Goal: Navigation & Orientation: Find specific page/section

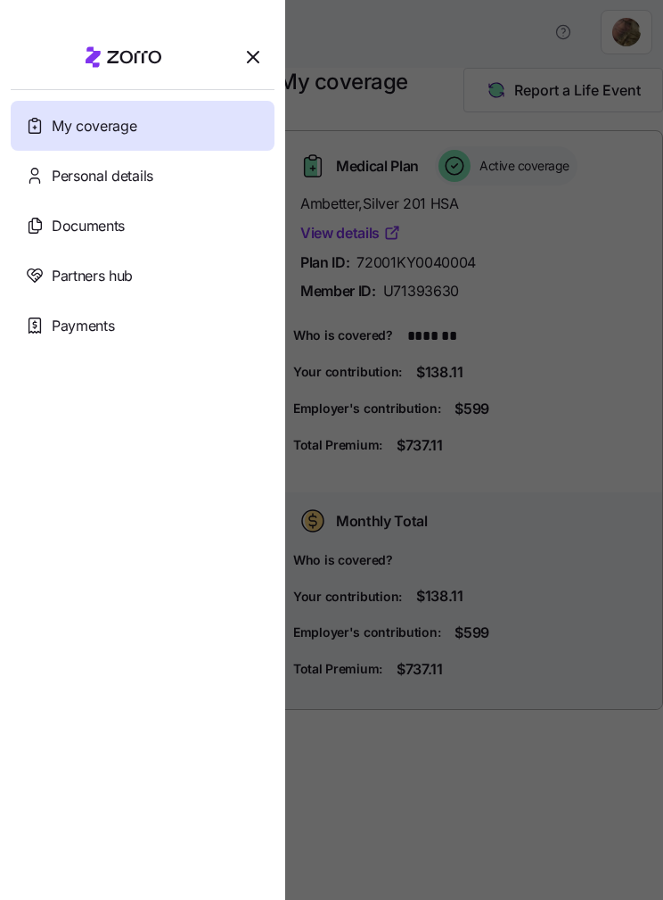
click at [595, 411] on div at bounding box center [331, 450] width 663 height 900
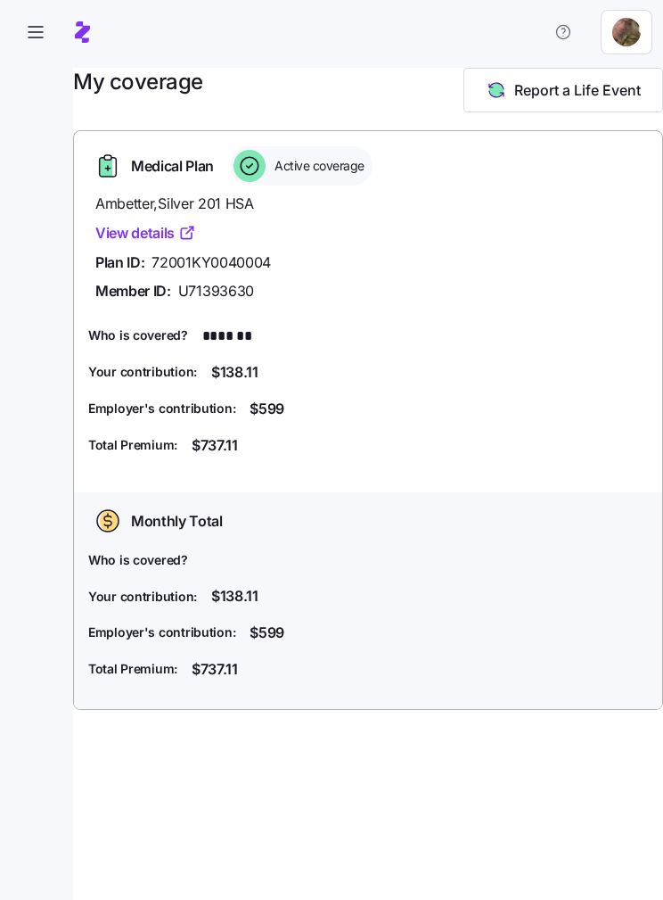
click at [21, 18] on span "button" at bounding box center [36, 32] width 48 height 48
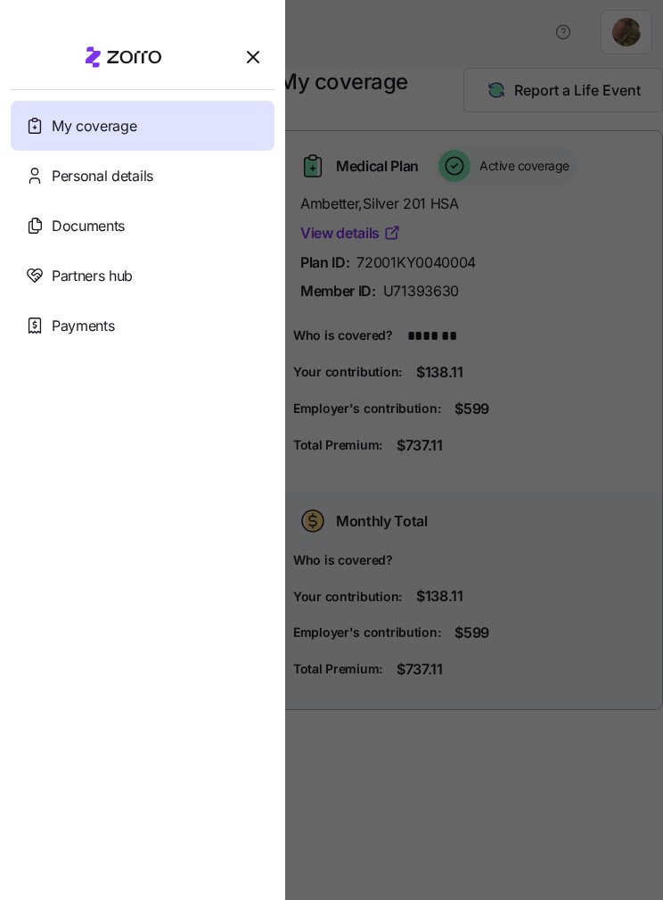
click at [164, 179] on div "Personal details" at bounding box center [143, 176] width 264 height 50
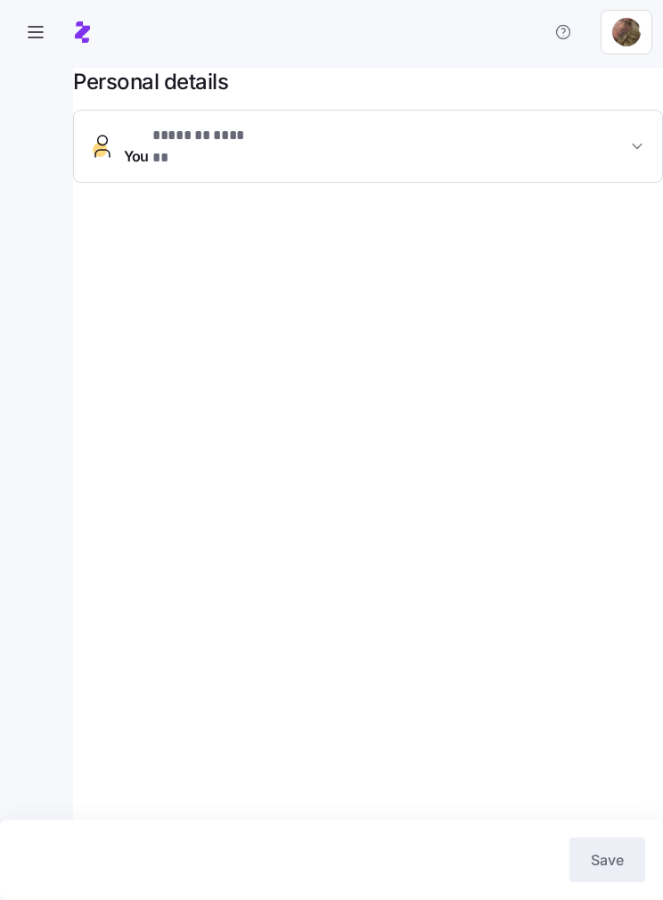
click at [633, 137] on icon "button" at bounding box center [638, 146] width 18 height 18
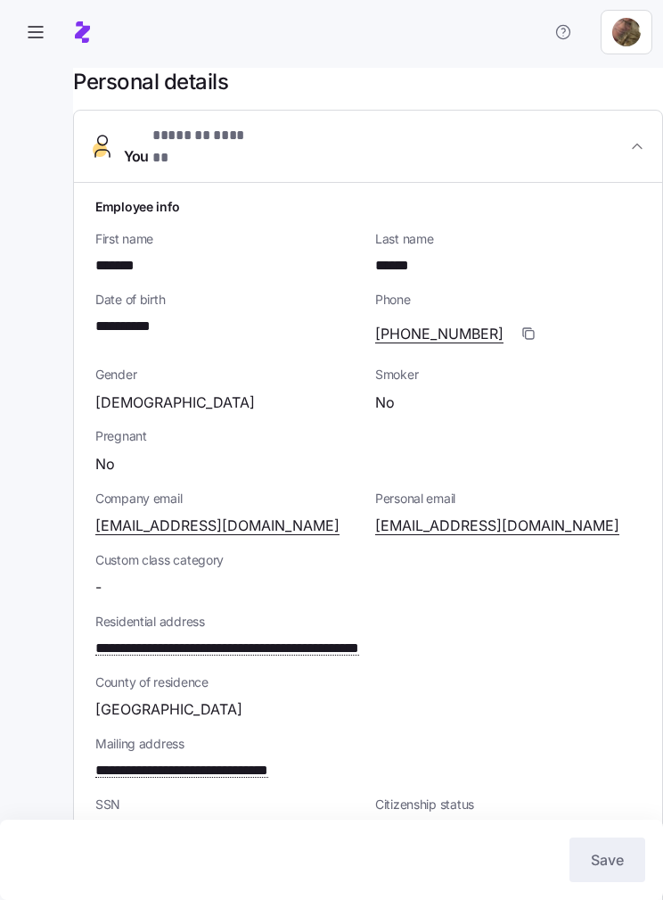
click at [33, 38] on icon "button" at bounding box center [35, 31] width 21 height 21
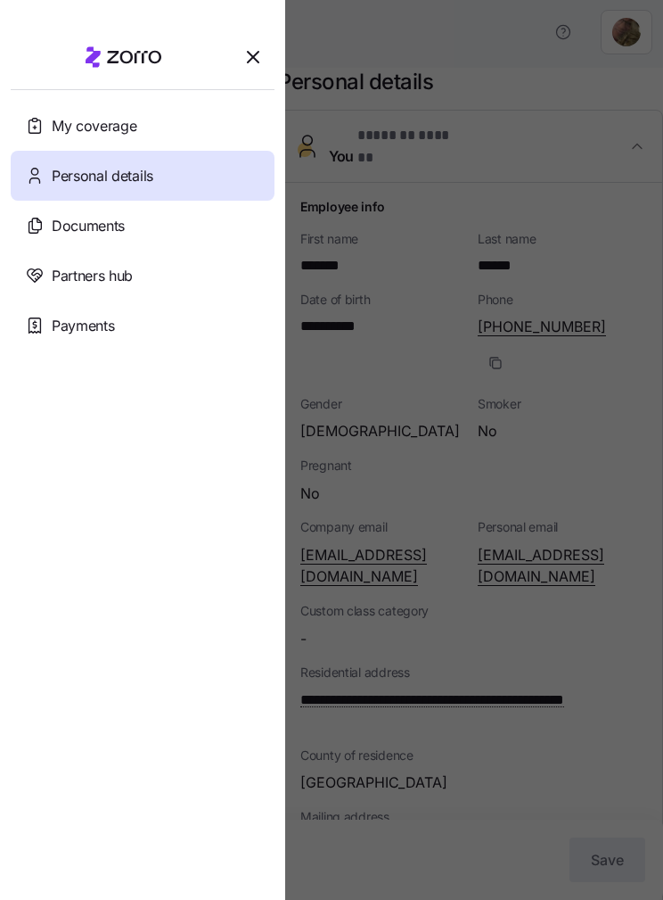
click at [118, 244] on div "Documents" at bounding box center [143, 226] width 264 height 50
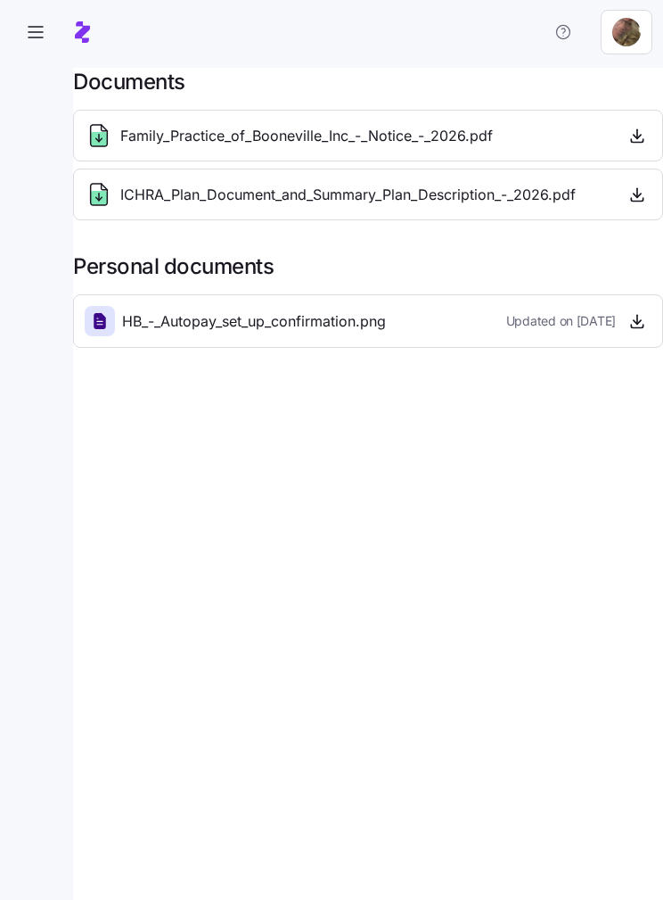
click at [630, 142] on icon "button" at bounding box center [638, 136] width 18 height 18
click at [510, 196] on span "ICHRA_Plan_Document_and_Summary_Plan_Description_-_2026.pdf" at bounding box center [348, 195] width 456 height 22
click at [641, 202] on icon "button" at bounding box center [638, 194] width 18 height 18
click at [634, 322] on icon "button" at bounding box center [638, 321] width 18 height 18
click at [40, 30] on icon "button" at bounding box center [35, 31] width 21 height 21
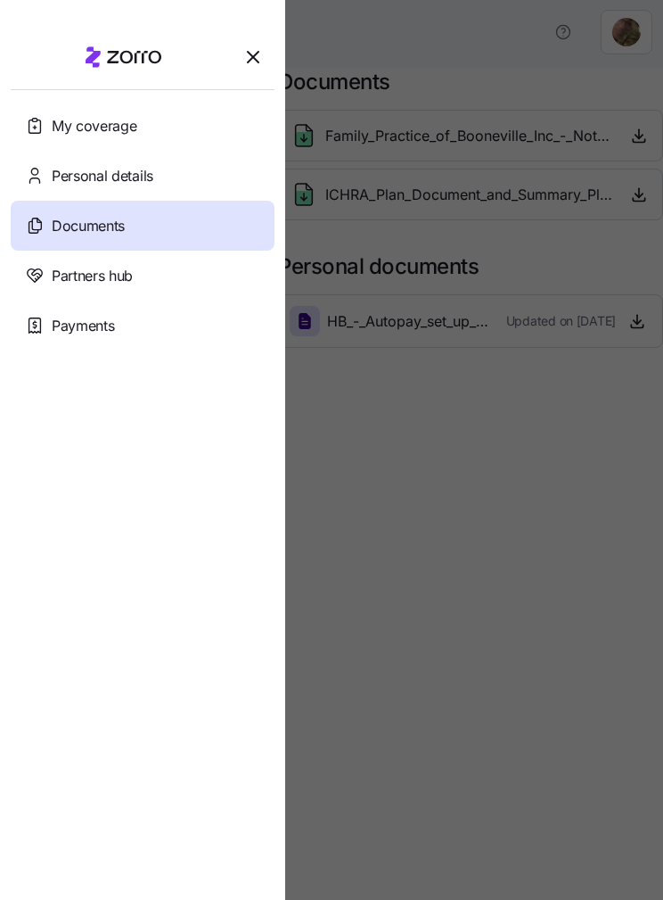
click at [152, 276] on div "Partners hub" at bounding box center [143, 276] width 264 height 50
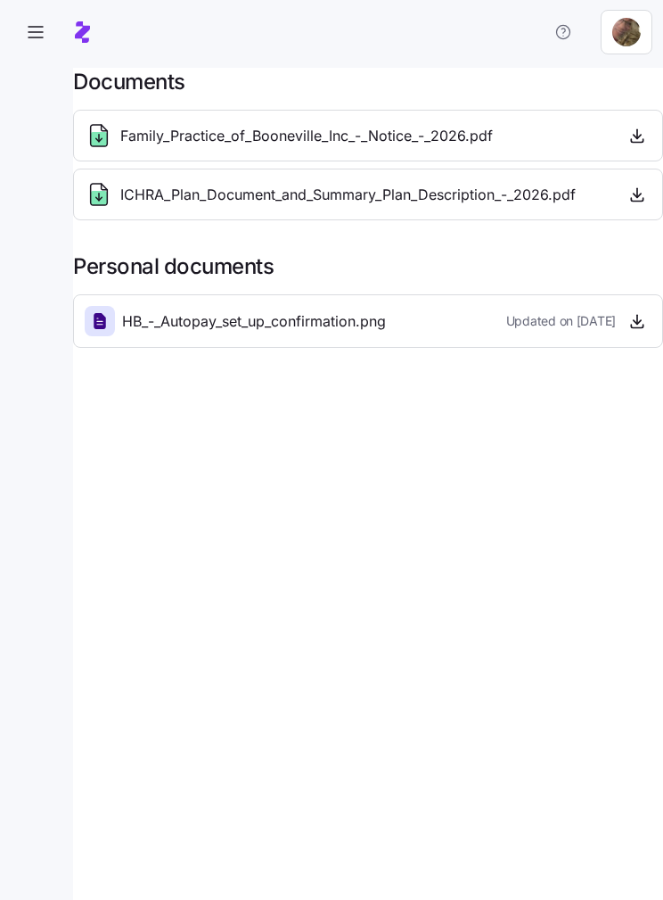
click at [38, 33] on icon "button" at bounding box center [35, 31] width 21 height 21
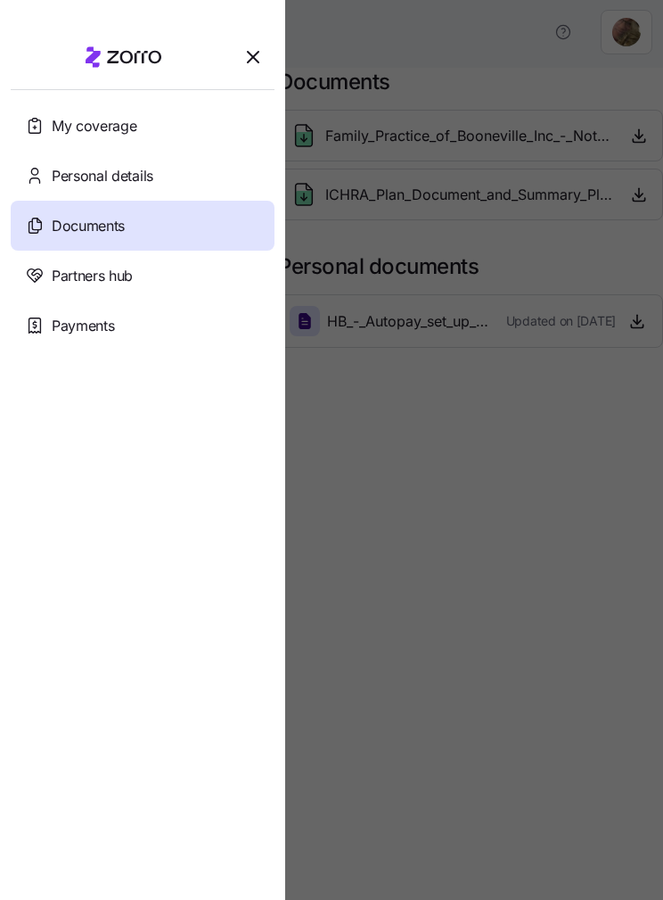
click at [128, 325] on div "Payments" at bounding box center [143, 325] width 264 height 50
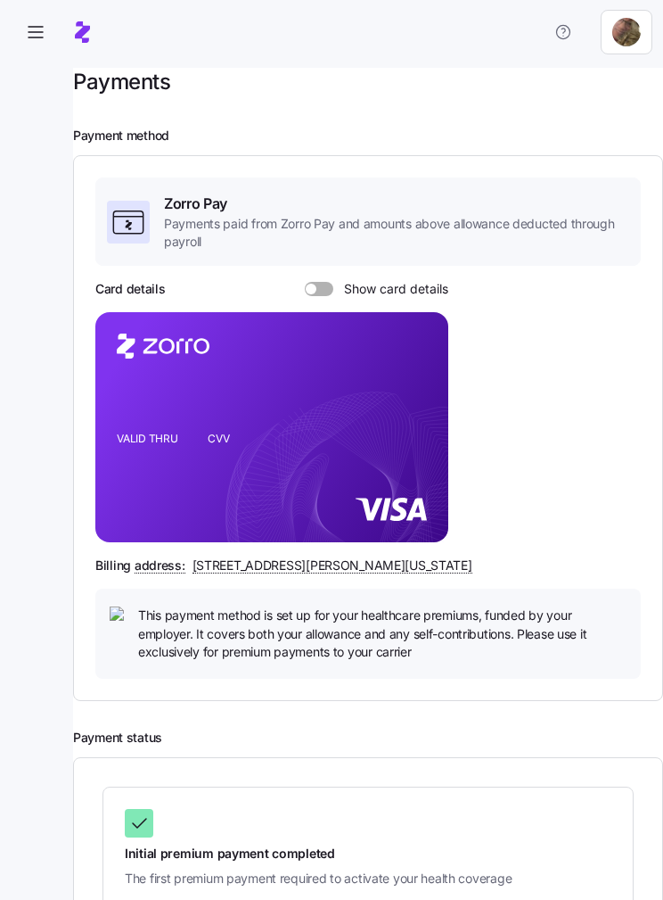
click at [41, 39] on icon "button" at bounding box center [35, 31] width 21 height 21
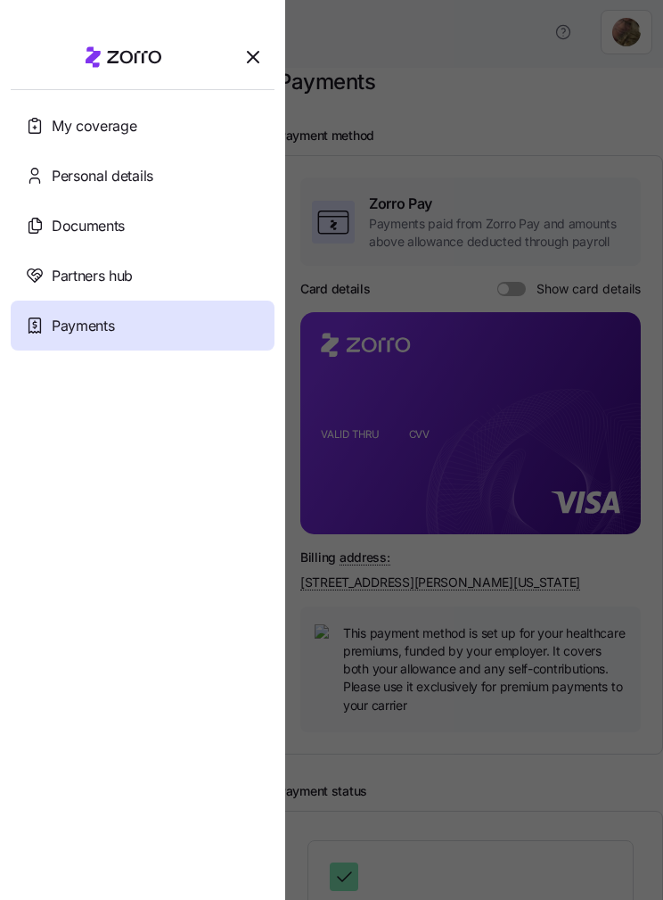
click at [131, 128] on span "My coverage" at bounding box center [94, 126] width 85 height 22
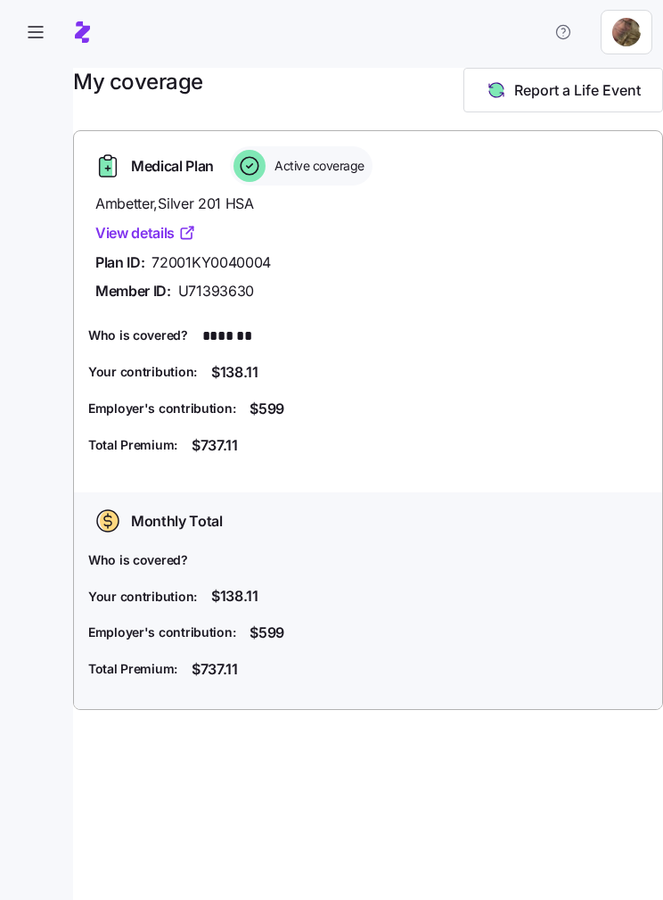
click at [176, 231] on link "View details" at bounding box center [145, 233] width 101 height 22
click at [602, 119] on div "Log out" at bounding box center [592, 109] width 108 height 29
